Goal: Task Accomplishment & Management: Complete application form

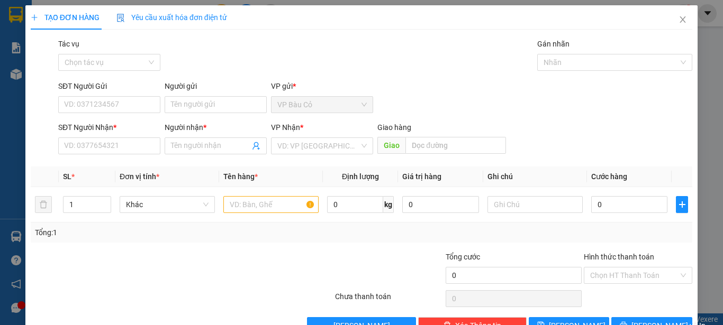
click at [132, 111] on input "SĐT Người Gửi" at bounding box center [109, 104] width 102 height 17
type input "0986590752"
click at [119, 125] on div "0986590752 - NHA KHOA HAPPY" at bounding box center [119, 126] width 110 height 12
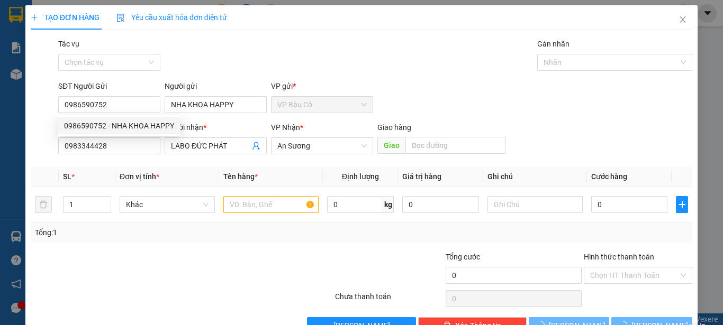
type input "NHA KHOA HAPPY"
type input "0983344428"
type input "LABO ĐỨC PHÁT"
type input "30.000"
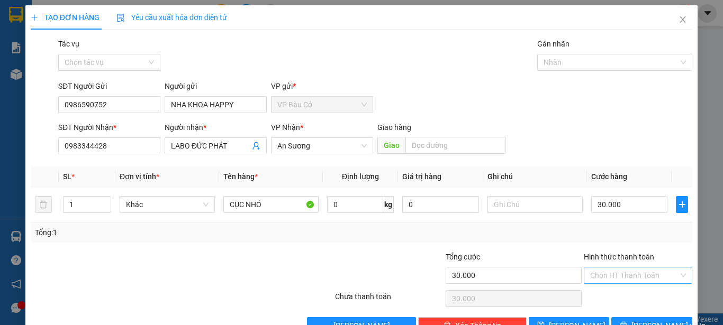
type input "0986590752"
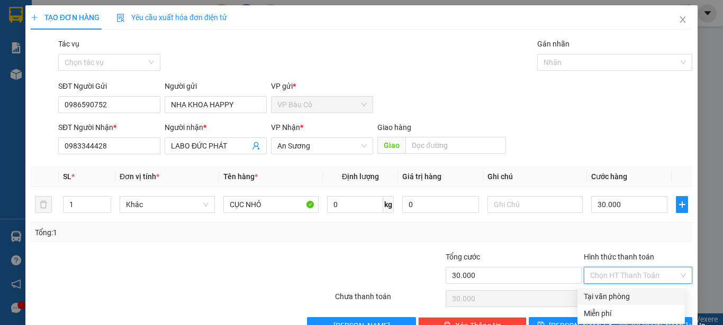
click at [623, 276] on input "Hình thức thanh toán" at bounding box center [634, 276] width 88 height 16
click at [611, 294] on div "Tại văn phòng" at bounding box center [631, 297] width 95 height 12
type input "0"
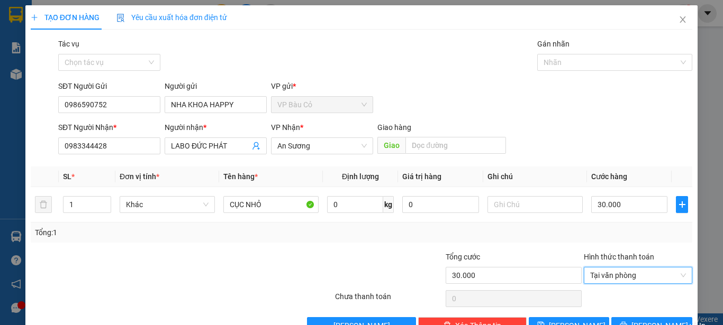
scroll to position [30, 0]
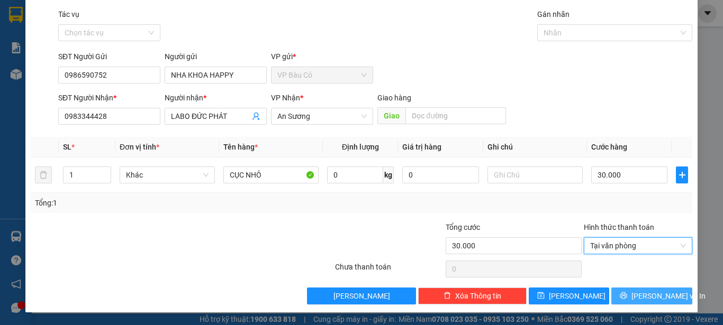
click at [648, 301] on span "[PERSON_NAME] và In" at bounding box center [668, 297] width 74 height 12
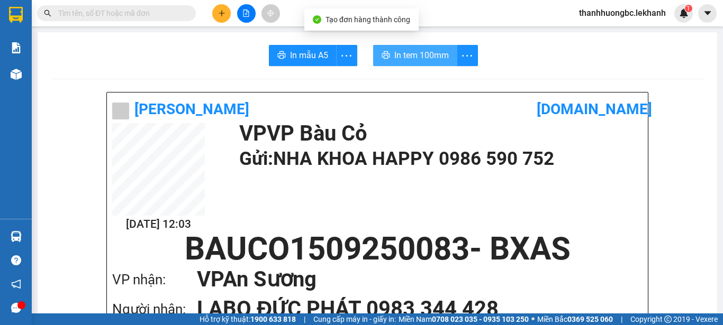
click at [443, 51] on span "In tem 100mm" at bounding box center [421, 55] width 55 height 13
